Goal: Ask a question

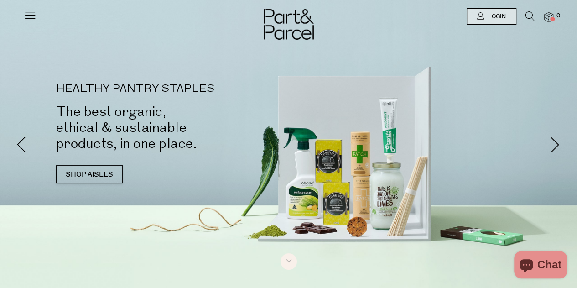
click at [533, 266] on icon "Chat window" at bounding box center [526, 265] width 13 height 13
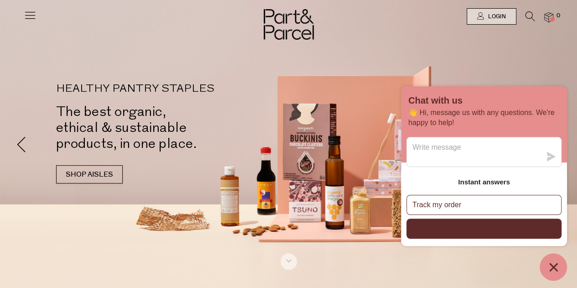
click at [464, 235] on button "What are your delivery costs?" at bounding box center [483, 228] width 155 height 20
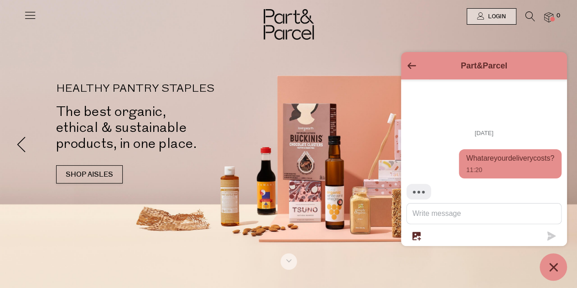
click at [456, 207] on textarea "Message us" at bounding box center [484, 213] width 154 height 20
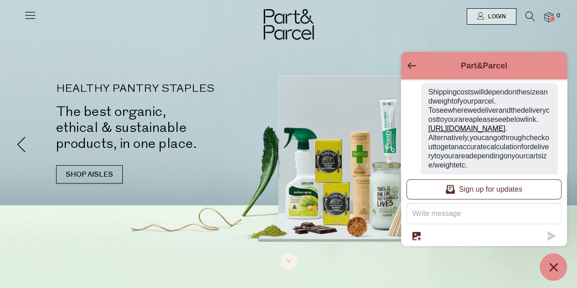
scroll to position [61, 0]
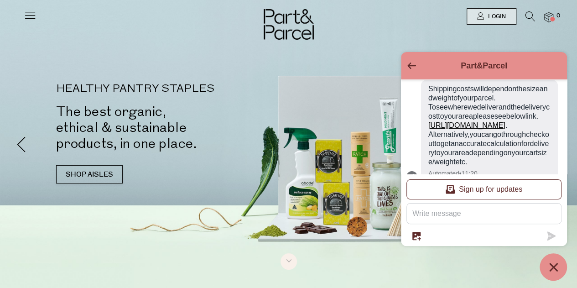
click at [481, 129] on link "https://partandparcel.com.au/pages/delivery-costs" at bounding box center [466, 125] width 77 height 8
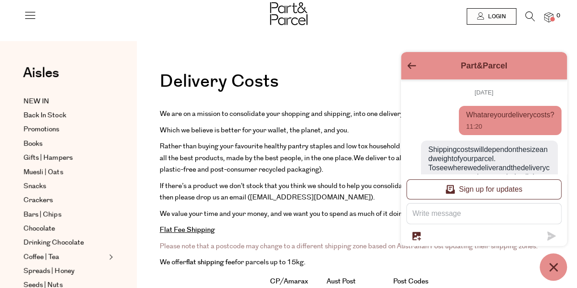
scroll to position [141, 0]
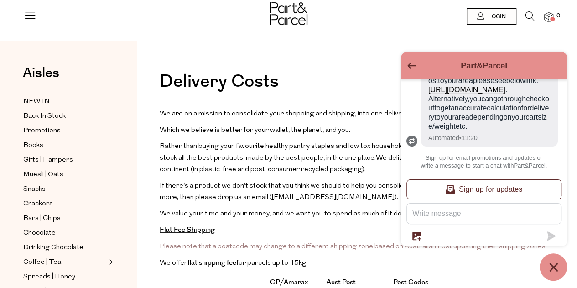
click at [411, 63] on icon "Go back to the main screen" at bounding box center [411, 65] width 9 height 6
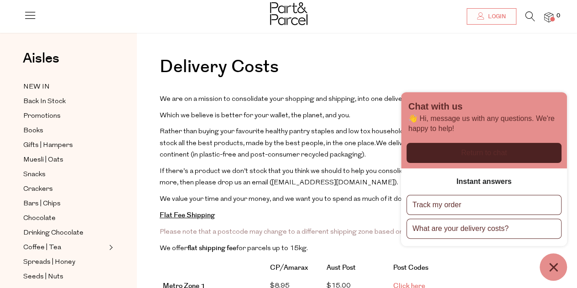
scroll to position [18, 0]
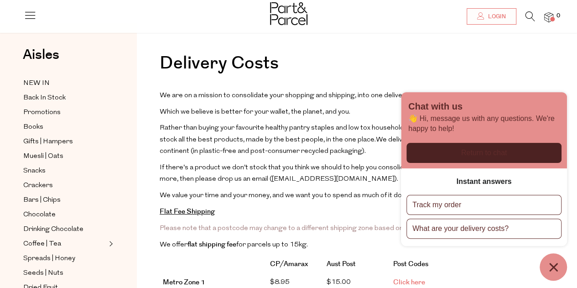
click at [355, 162] on p "If there’s a product we don’t stock that you think we should to help you consol…" at bounding box center [357, 173] width 395 height 23
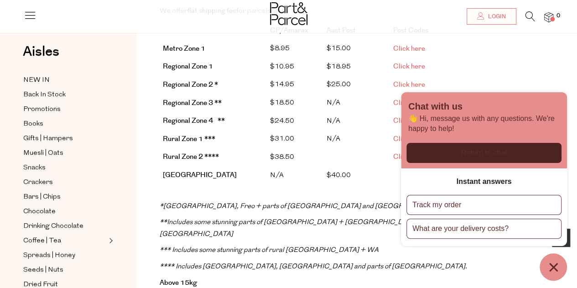
scroll to position [253, 0]
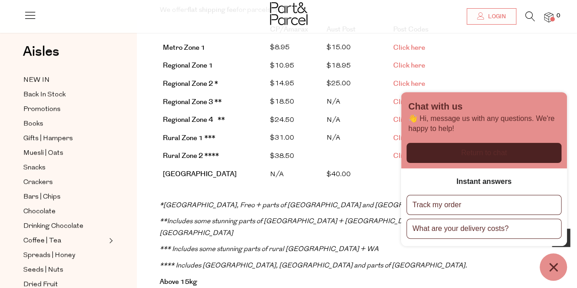
click at [550, 266] on icon "Chat window" at bounding box center [553, 267] width 14 height 14
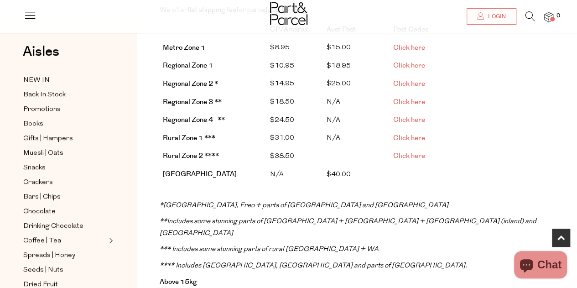
scroll to position [208, 0]
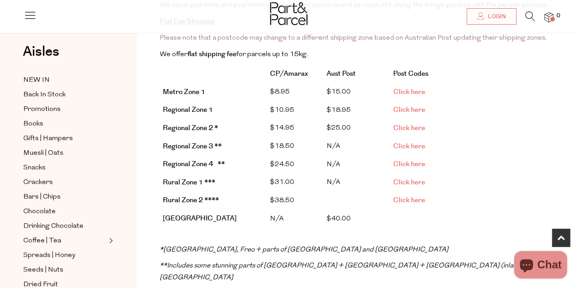
click at [403, 119] on td "Click here" at bounding box center [440, 128] width 100 height 18
click at [404, 123] on span "Click here" at bounding box center [409, 128] width 32 height 10
click at [412, 108] on span "Click here" at bounding box center [409, 110] width 32 height 10
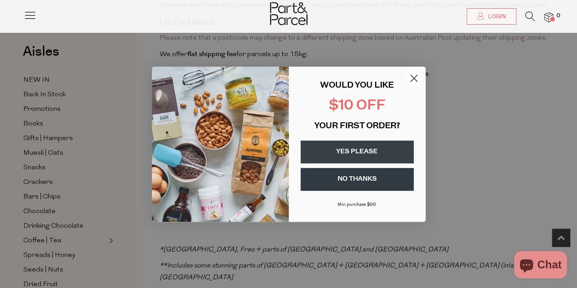
click at [414, 81] on circle "Close dialog" at bounding box center [413, 77] width 15 height 15
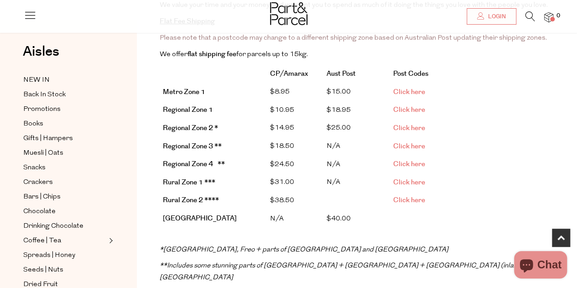
click at [405, 87] on link "Click here" at bounding box center [409, 92] width 32 height 10
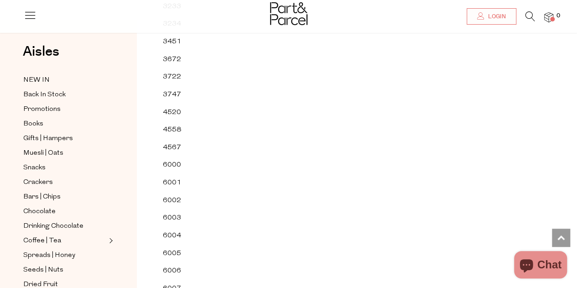
scroll to position [312, 0]
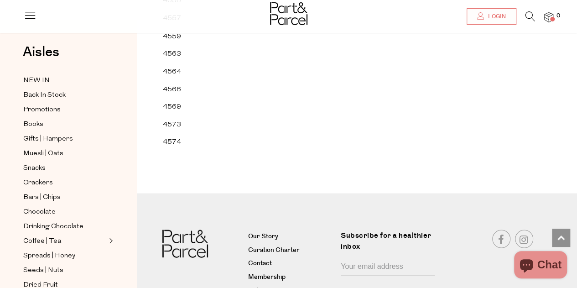
scroll to position [16391, 0]
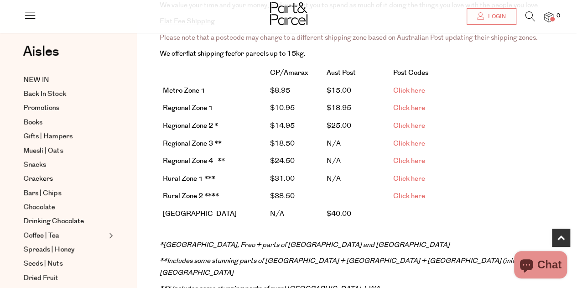
scroll to position [208, 0]
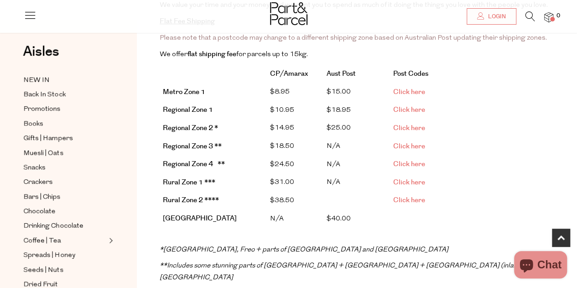
click at [411, 159] on span "Click here" at bounding box center [409, 164] width 32 height 10
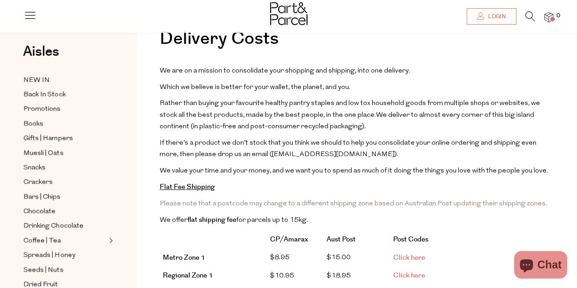
scroll to position [46, 0]
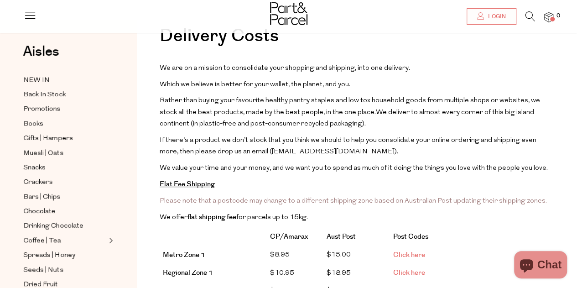
click at [535, 262] on icon "Chat window" at bounding box center [526, 265] width 22 height 22
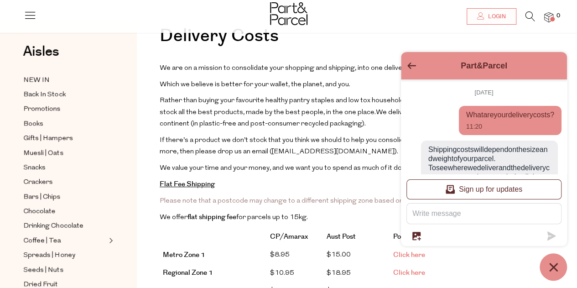
scroll to position [141, 0]
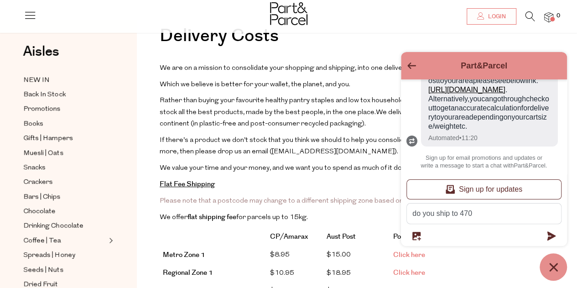
type textarea "do you ship to 4703"
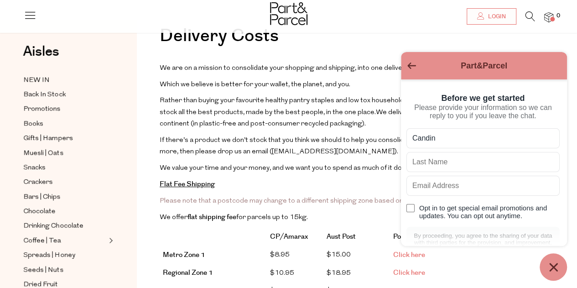
type input "Candin"
type input "Willett"
type input "candinpatricia@gmail.com"
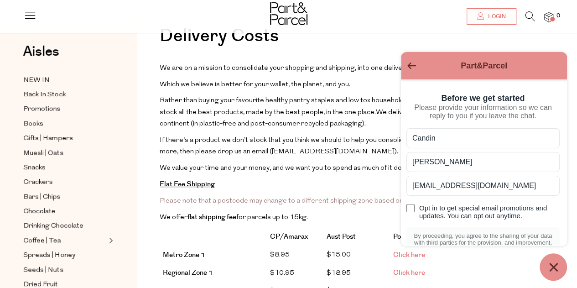
scroll to position [70, 0]
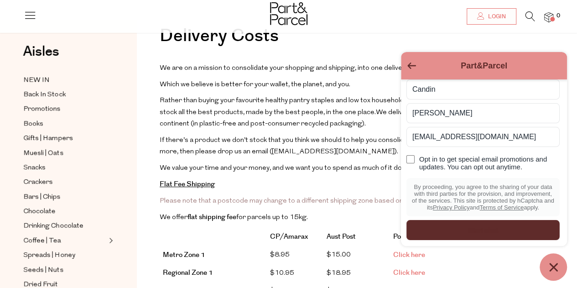
click at [475, 231] on div "Start chat" at bounding box center [483, 230] width 142 height 10
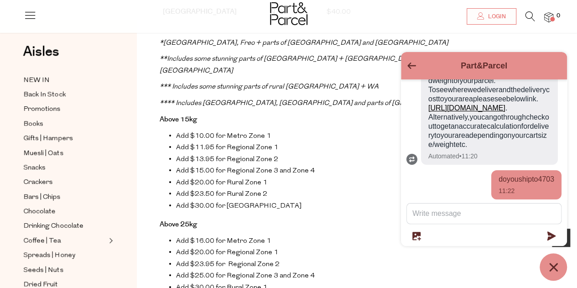
scroll to position [416, 0]
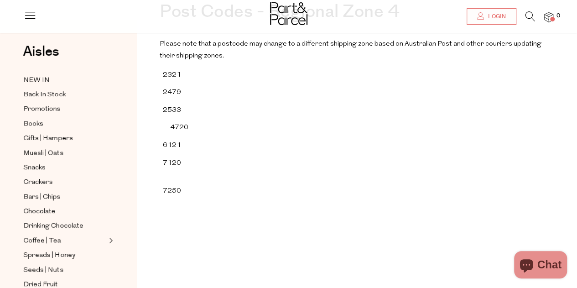
scroll to position [67, 0]
